Goal: Find specific page/section: Find specific page/section

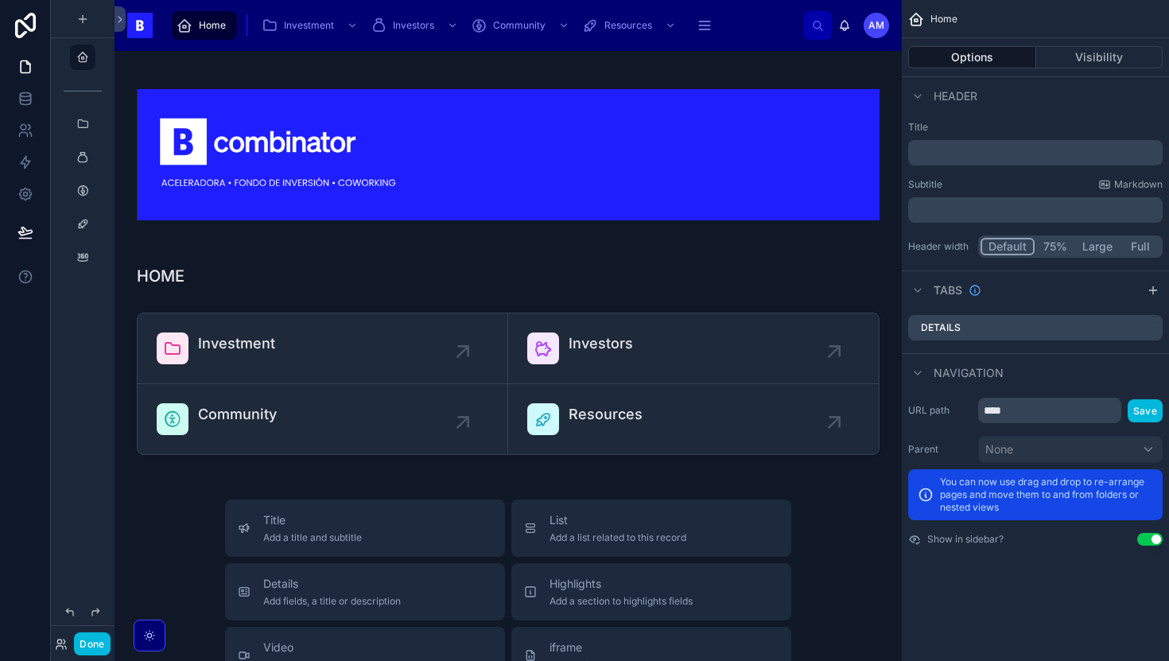
click at [84, 646] on button "Done" at bounding box center [92, 643] width 36 height 23
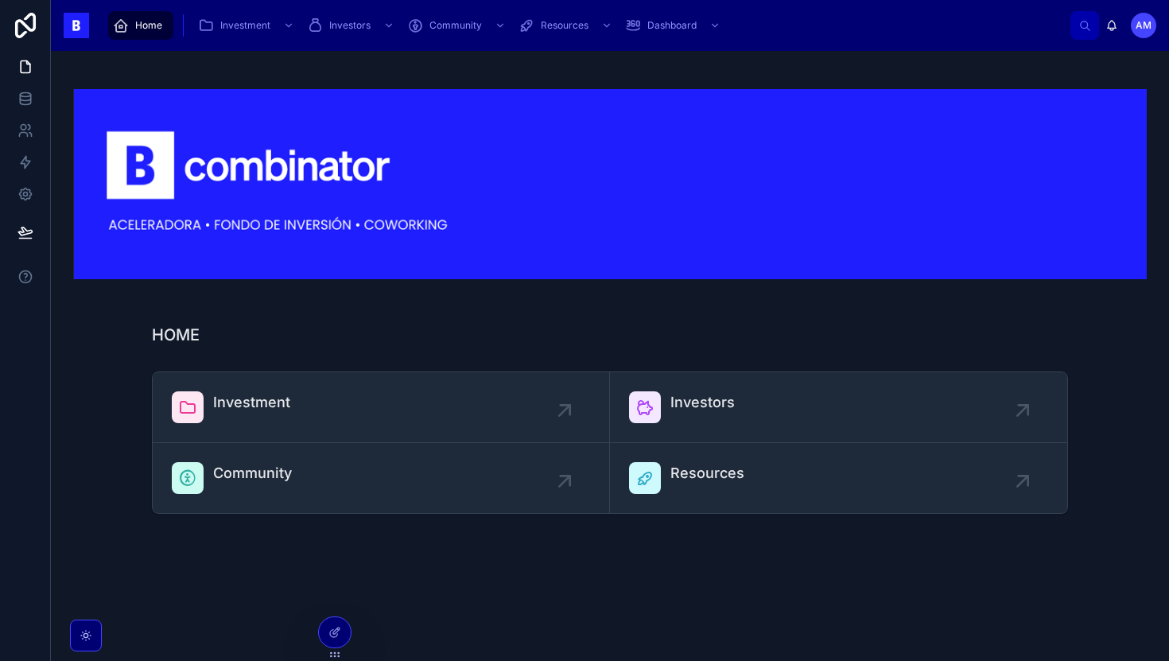
click at [269, 421] on div "Investment" at bounding box center [251, 407] width 77 height 32
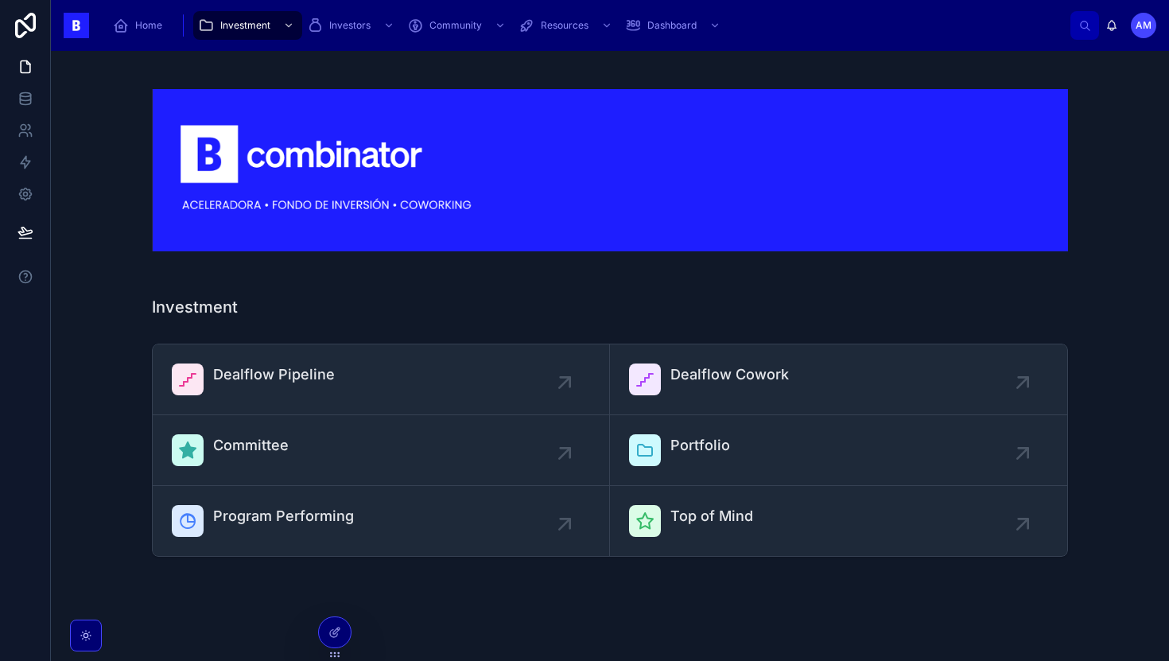
click at [285, 390] on div "Dealflow Pipeline" at bounding box center [274, 379] width 122 height 32
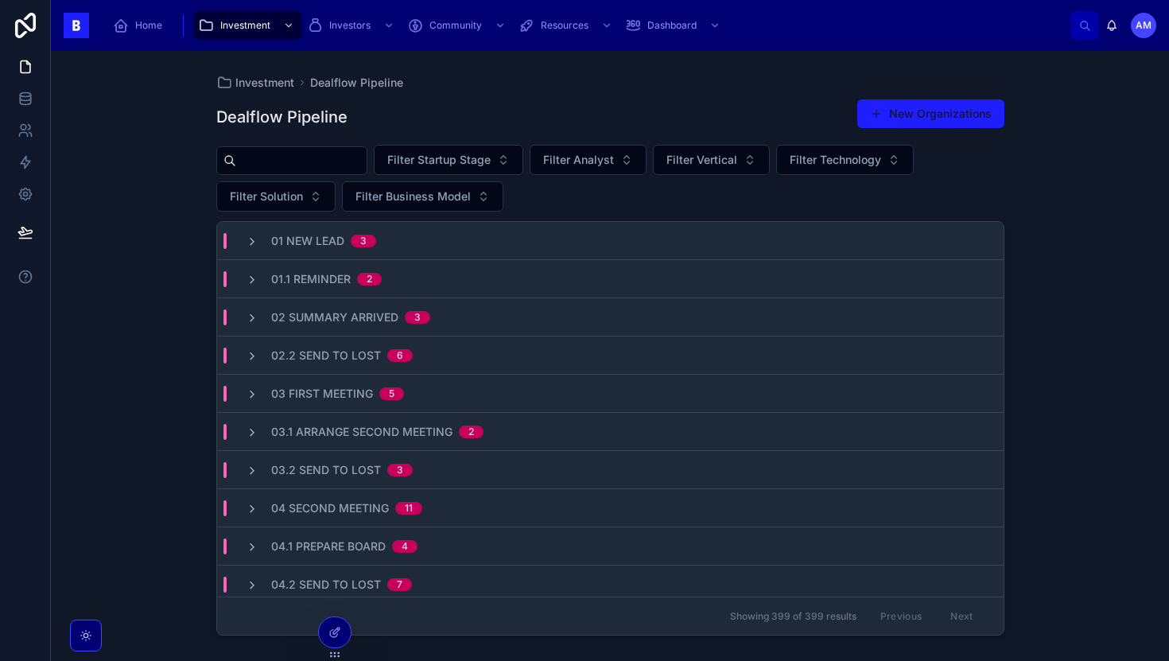
click at [303, 157] on input "text" at bounding box center [301, 160] width 130 height 22
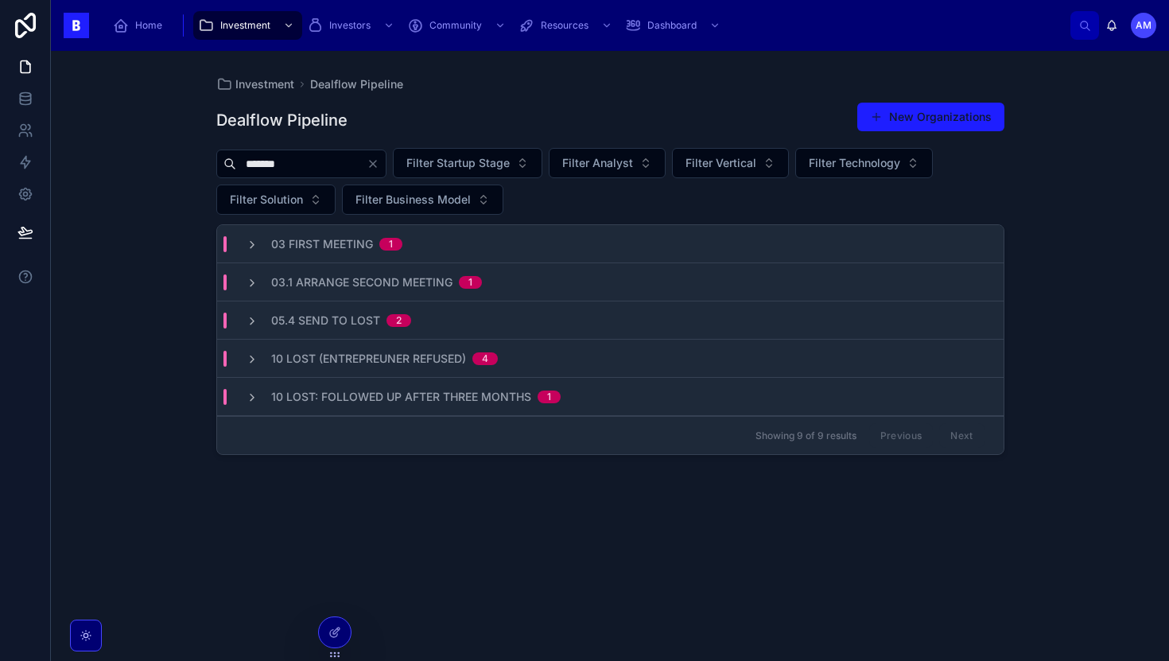
type input "******"
click at [379, 285] on span "03.1 Arrange Second Meeting" at bounding box center [361, 282] width 181 height 16
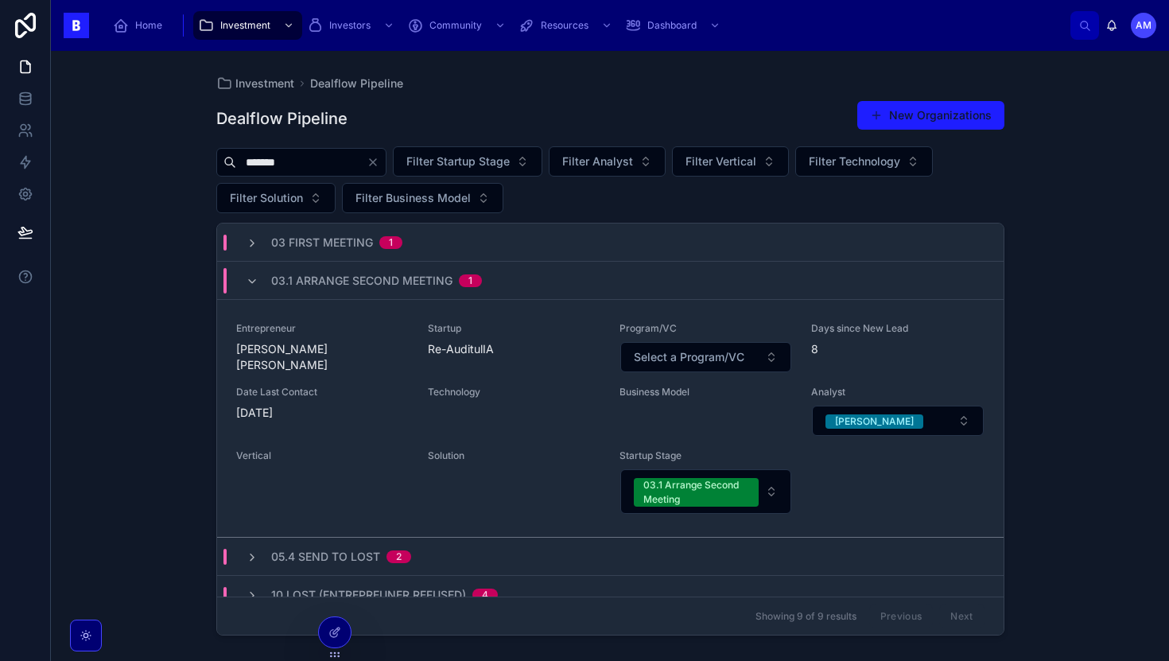
click at [386, 408] on div "[DATE]" at bounding box center [322, 413] width 173 height 16
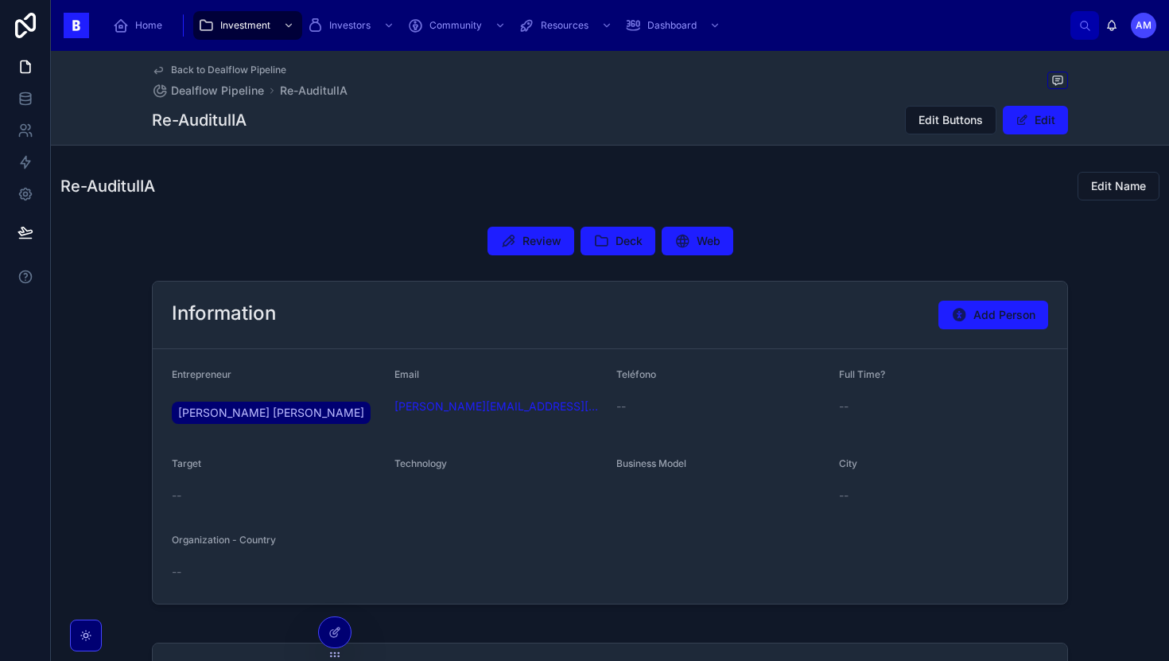
click at [619, 250] on button "Deck" at bounding box center [617, 241] width 75 height 29
click at [615, 254] on button "Deck" at bounding box center [617, 241] width 75 height 29
